Goal: Task Accomplishment & Management: Manage account settings

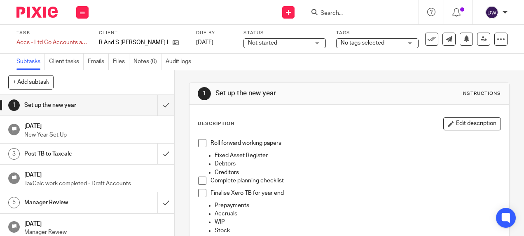
scroll to position [161, 0]
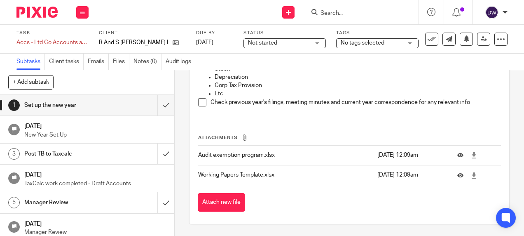
click at [44, 12] on img at bounding box center [36, 12] width 41 height 11
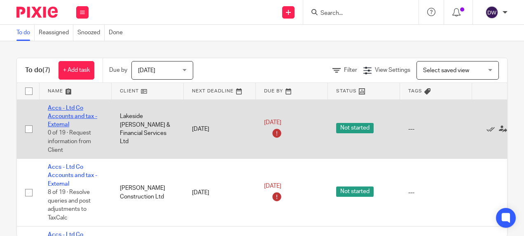
click at [79, 115] on link "Accs - Ltd Co Accounts and tax - External" at bounding box center [72, 116] width 49 height 23
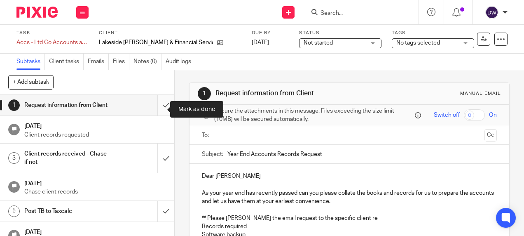
click at [162, 111] on input "submit" at bounding box center [87, 105] width 174 height 21
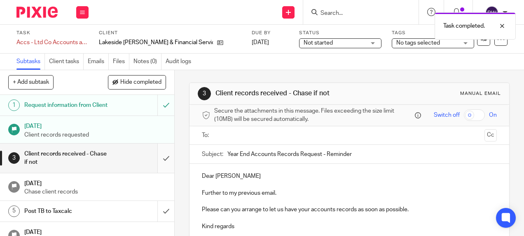
click at [161, 161] on input "submit" at bounding box center [87, 157] width 174 height 29
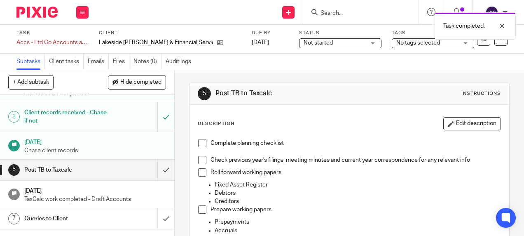
scroll to position [82, 0]
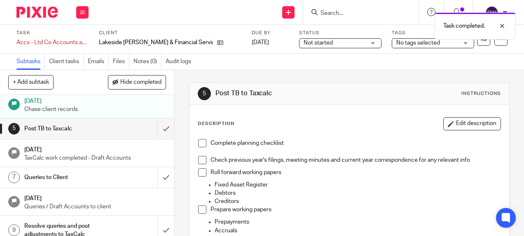
click at [201, 145] on span at bounding box center [202, 143] width 8 height 8
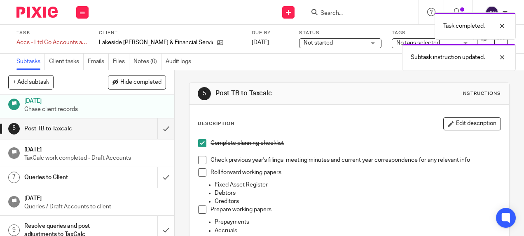
click at [203, 157] on span at bounding box center [202, 160] width 8 height 8
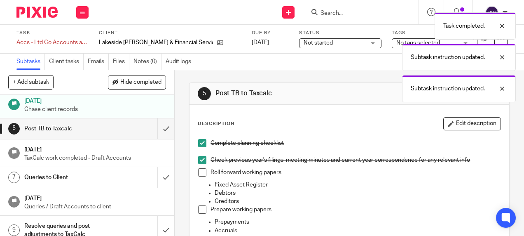
click at [199, 170] on span at bounding box center [202, 172] width 8 height 8
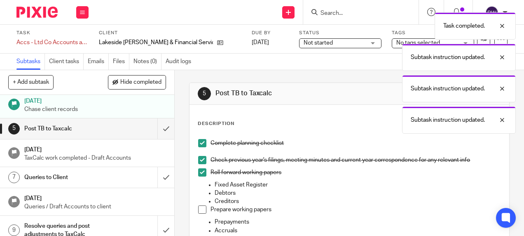
scroll to position [41, 0]
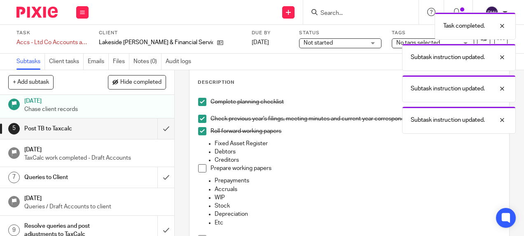
click at [198, 166] on span at bounding box center [202, 168] width 8 height 8
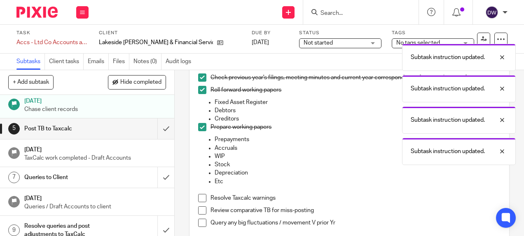
scroll to position [124, 0]
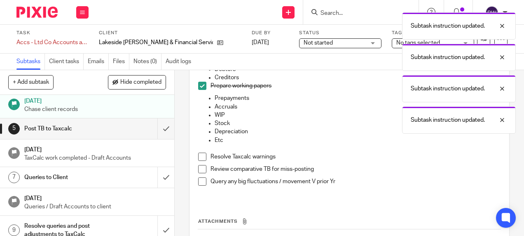
click at [199, 154] on span at bounding box center [202, 156] width 8 height 8
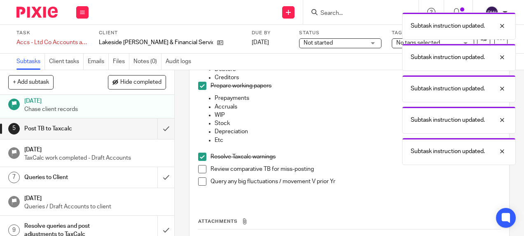
click at [199, 168] on span at bounding box center [202, 169] width 8 height 8
click at [199, 179] on span at bounding box center [202, 181] width 8 height 8
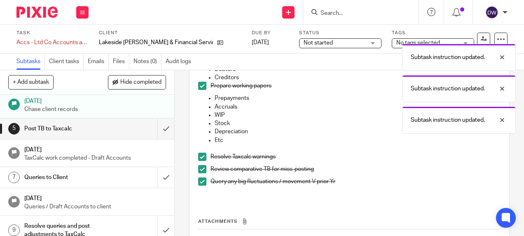
click at [198, 179] on span at bounding box center [202, 181] width 8 height 8
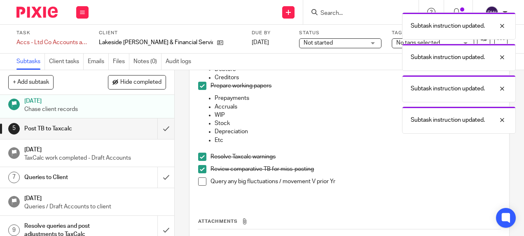
click at [201, 167] on span at bounding box center [202, 169] width 8 height 8
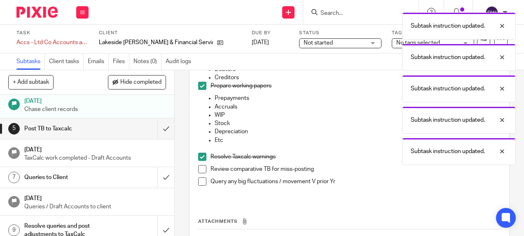
click at [200, 159] on span at bounding box center [202, 156] width 8 height 8
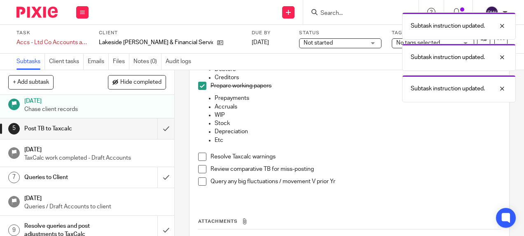
click at [47, 15] on img at bounding box center [36, 12] width 41 height 11
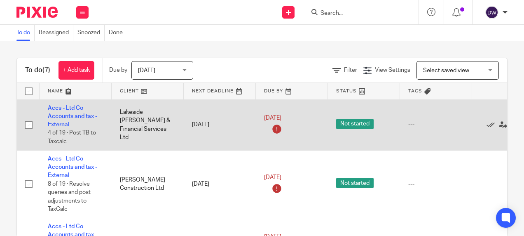
click at [409, 124] on div "---" at bounding box center [436, 124] width 56 height 8
click at [351, 121] on span "Not started" at bounding box center [354, 124] width 37 height 10
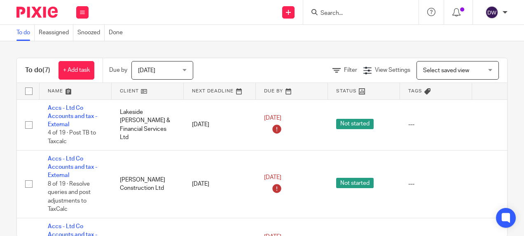
click at [506, 13] on div at bounding box center [505, 12] width 5 height 5
click at [482, 56] on li "Logout" at bounding box center [476, 57] width 54 height 12
